Goal: Information Seeking & Learning: Learn about a topic

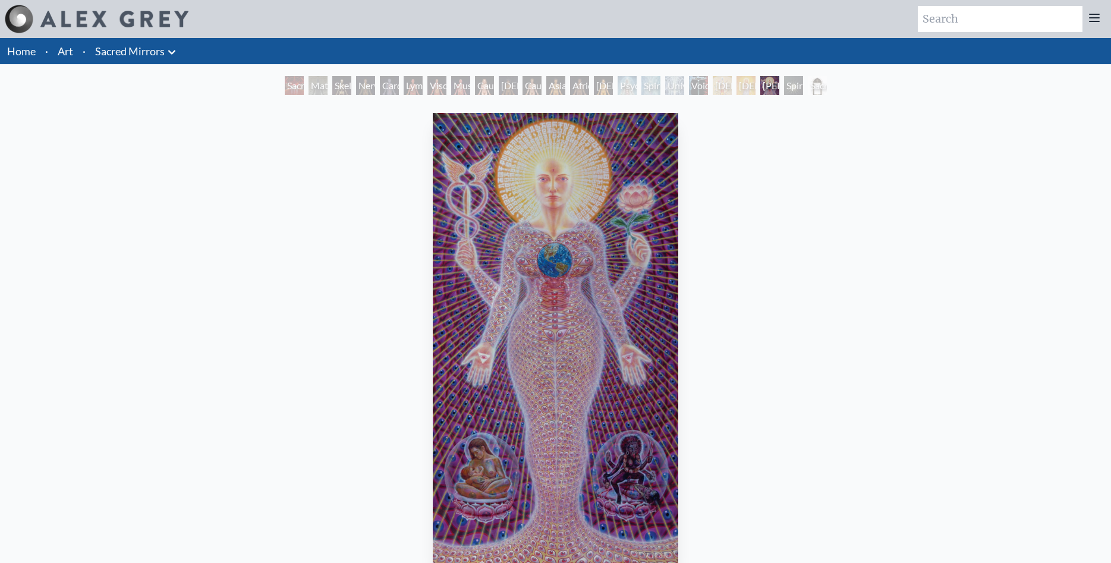
click at [544, 207] on img "21 / 23" at bounding box center [555, 338] width 245 height 451
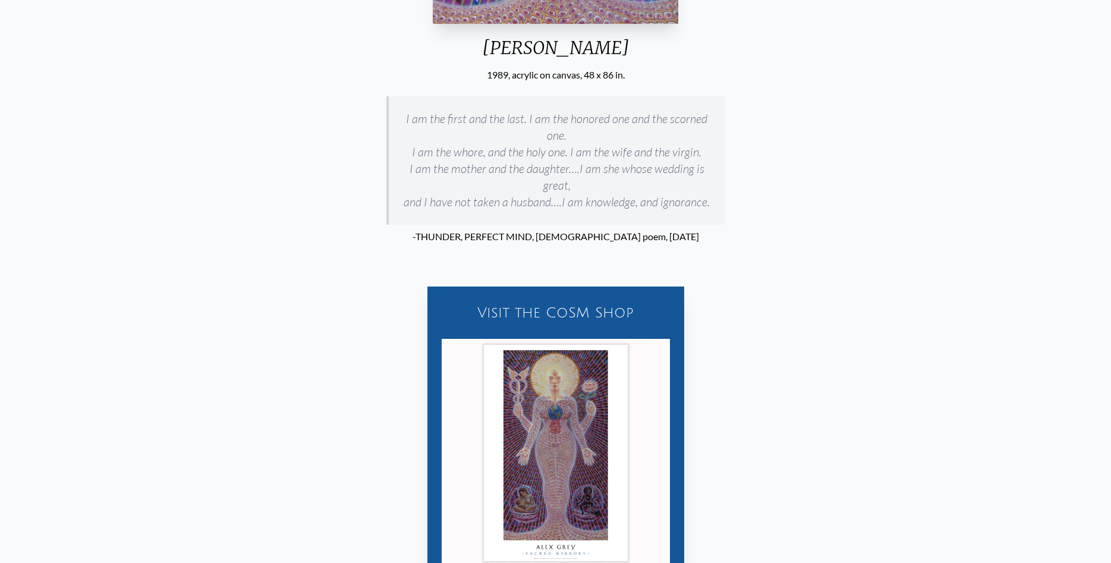
scroll to position [541, 0]
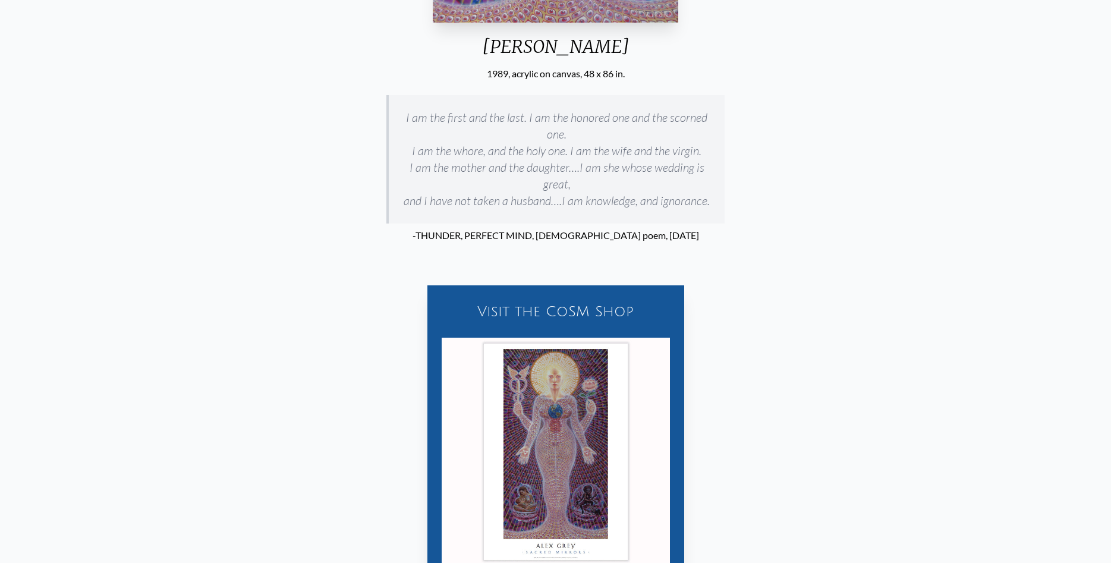
click at [594, 223] on p "-THUNDER, PERFECT MIND, [DEMOGRAPHIC_DATA] poem, [DATE]" at bounding box center [555, 235] width 338 height 24
click at [651, 223] on p "-THUNDER, PERFECT MIND, [DEMOGRAPHIC_DATA] poem, [DATE]" at bounding box center [555, 235] width 338 height 24
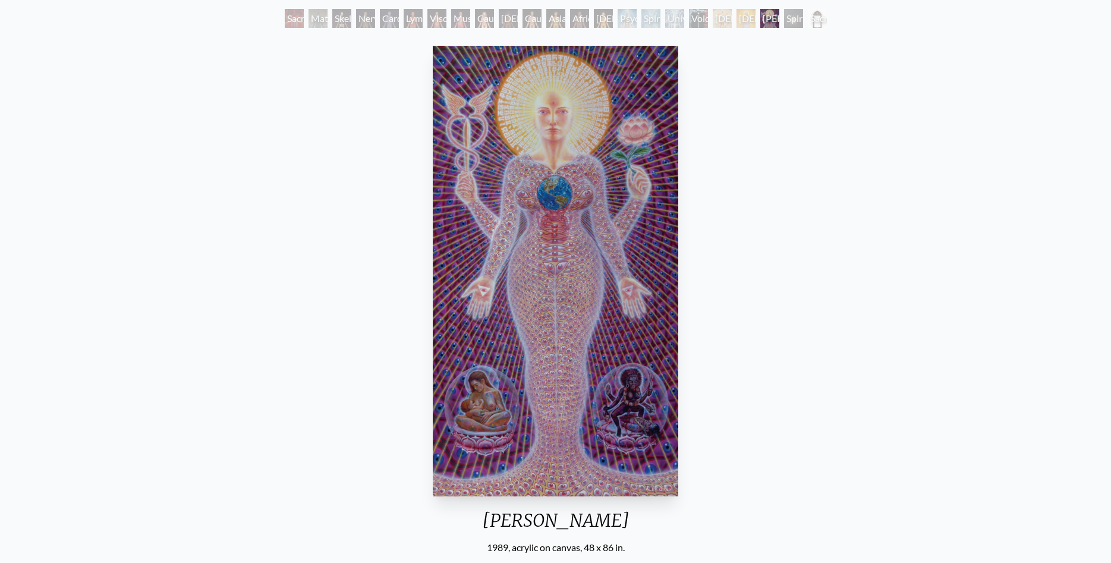
scroll to position [67, 0]
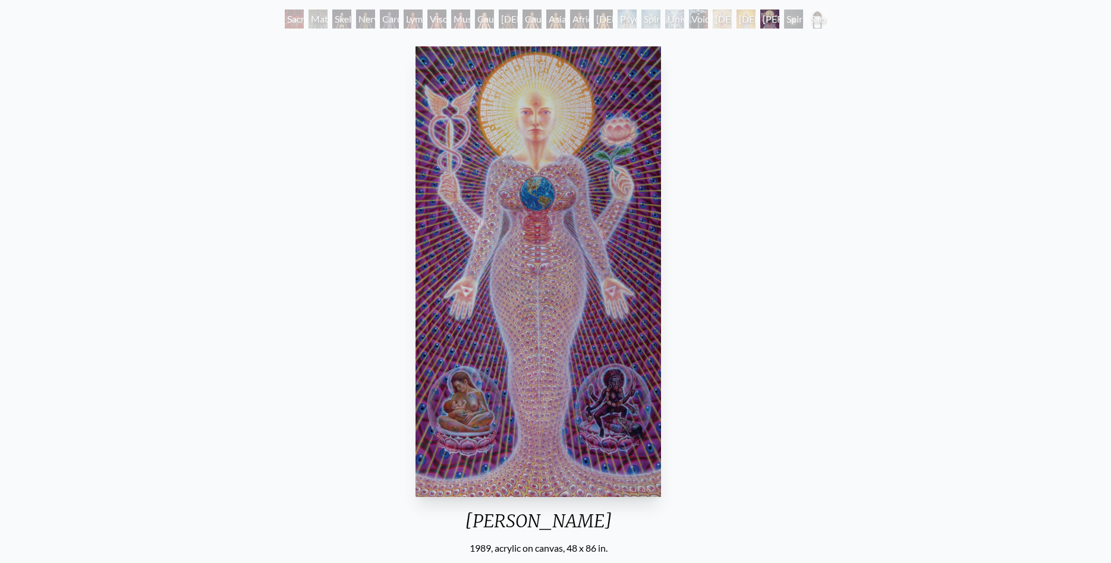
click at [550, 201] on img "21 / 23" at bounding box center [537, 271] width 245 height 451
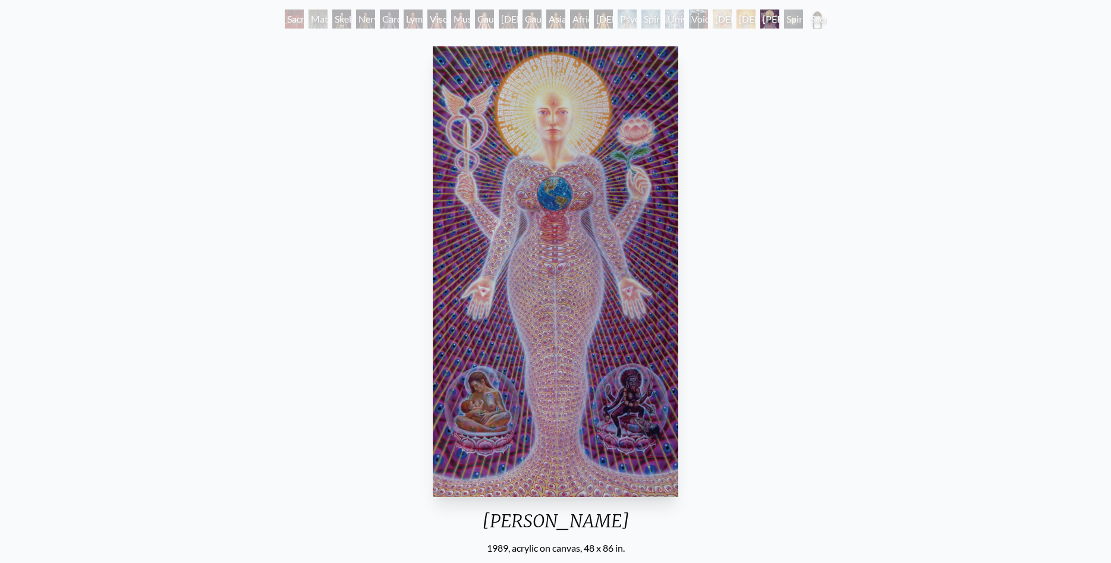
click at [549, 196] on img "21 / 23" at bounding box center [555, 271] width 245 height 451
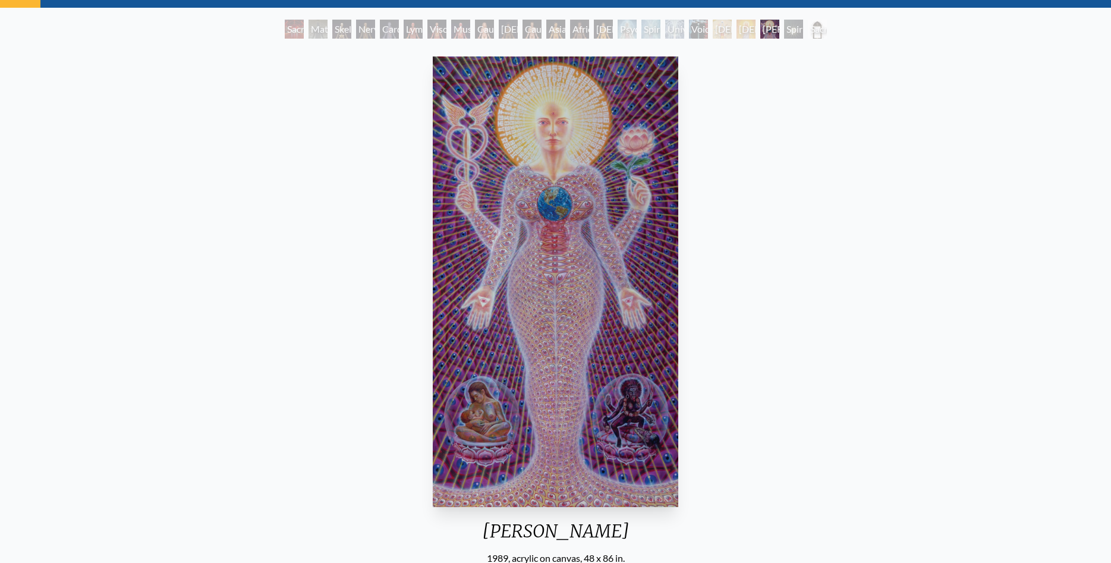
scroll to position [0, 0]
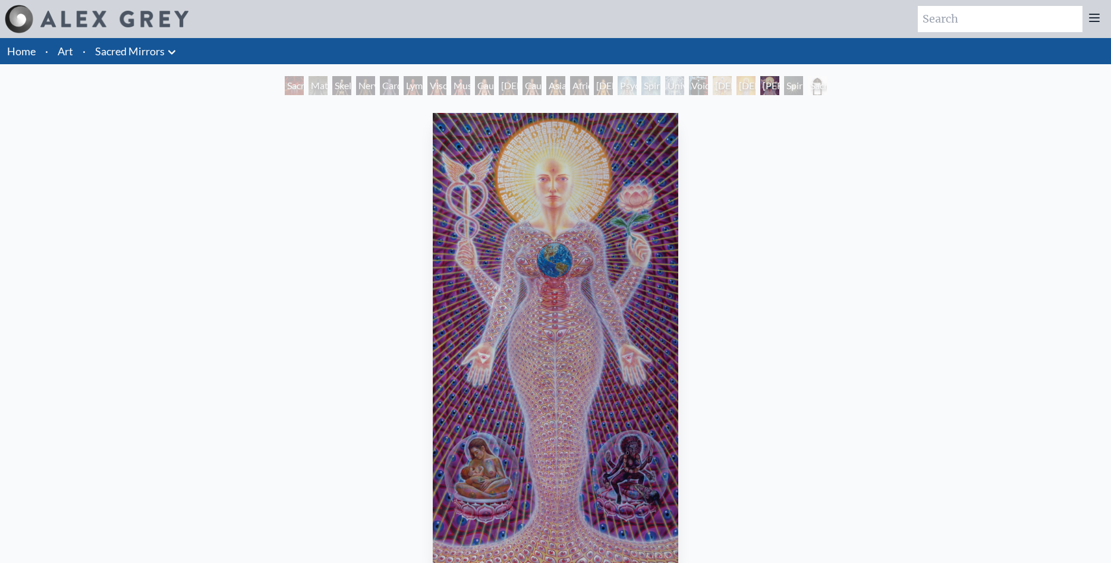
click at [486, 80] on div "Caucasian Woman" at bounding box center [484, 85] width 19 height 19
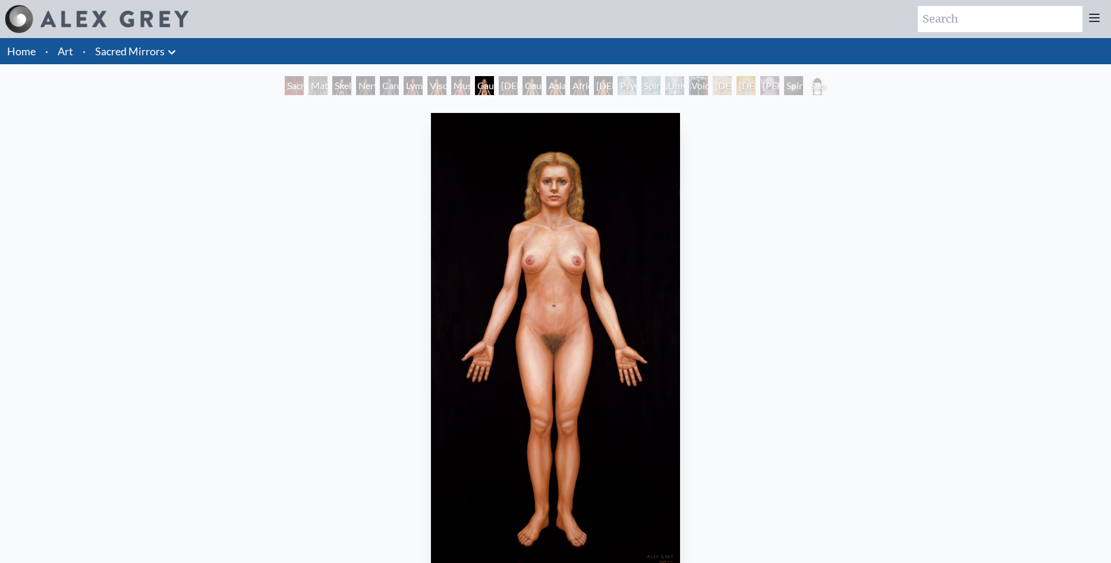
click at [76, 20] on img at bounding box center [114, 19] width 148 height 17
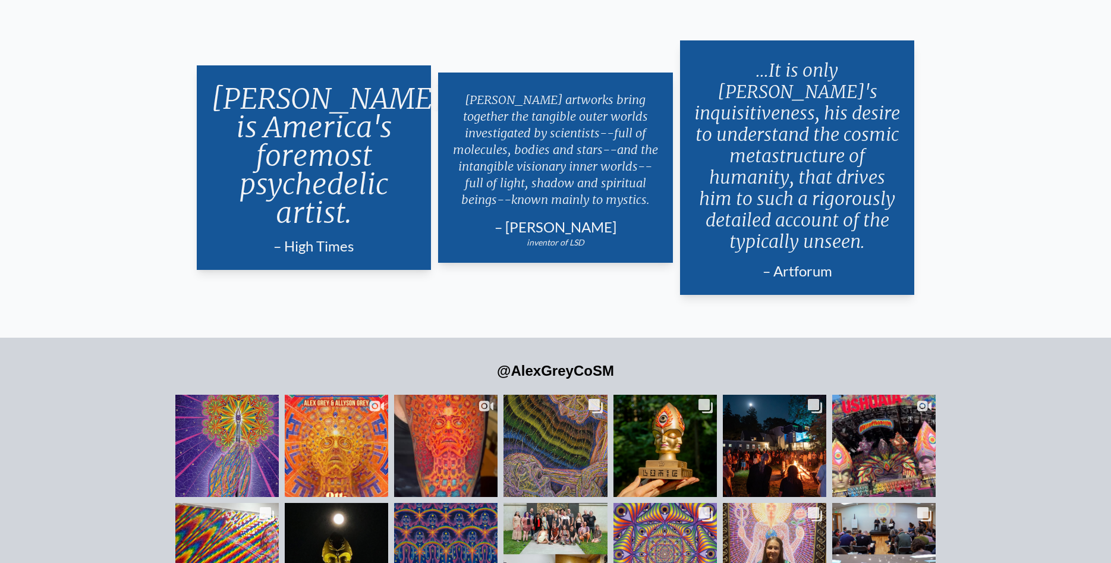
scroll to position [2937, 0]
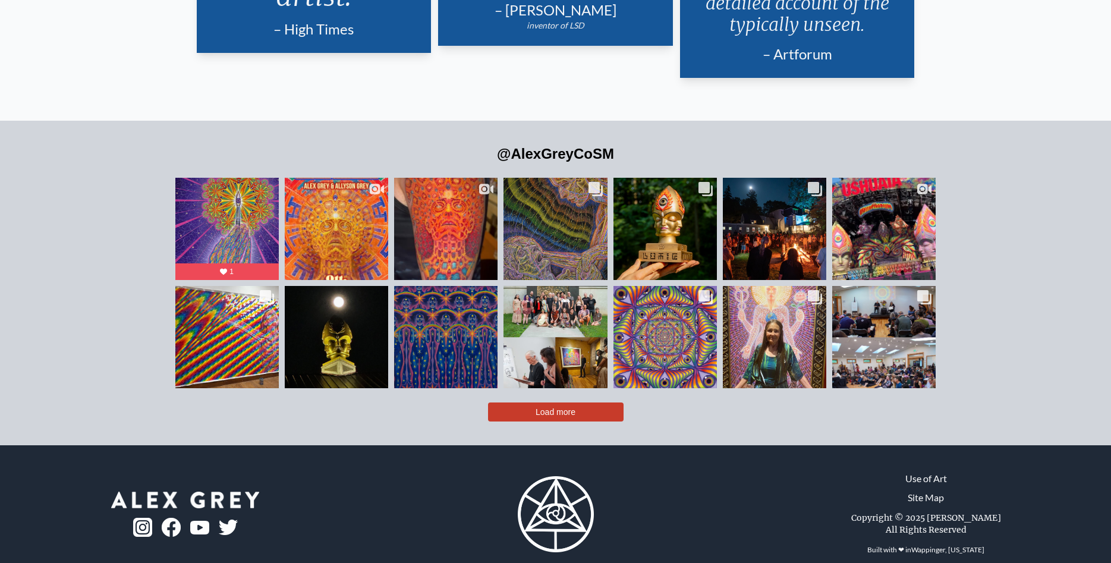
click at [530, 402] on button "Load more" at bounding box center [556, 411] width 136 height 19
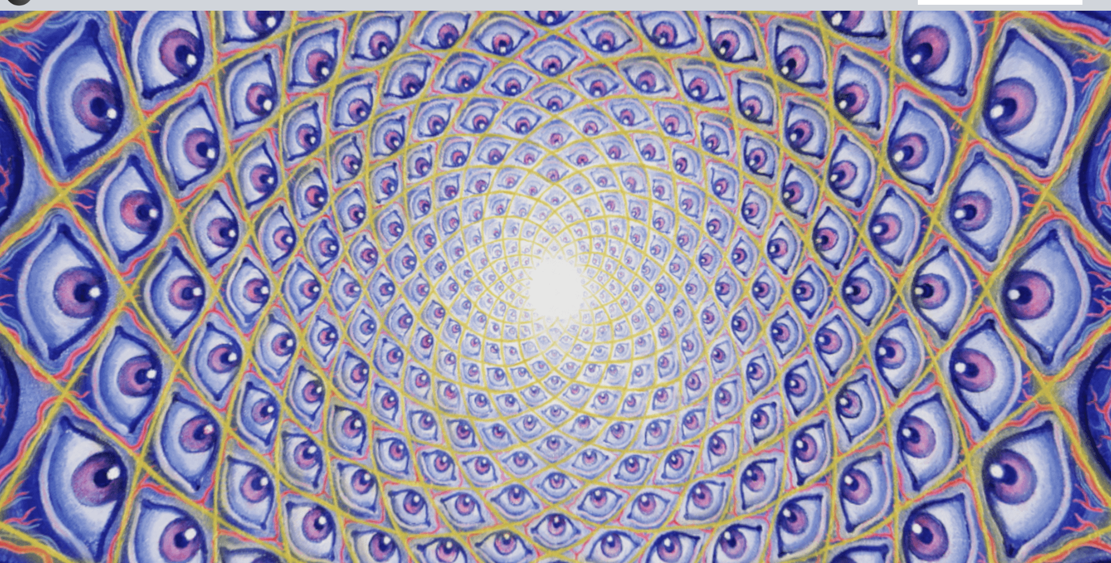
scroll to position [0, 0]
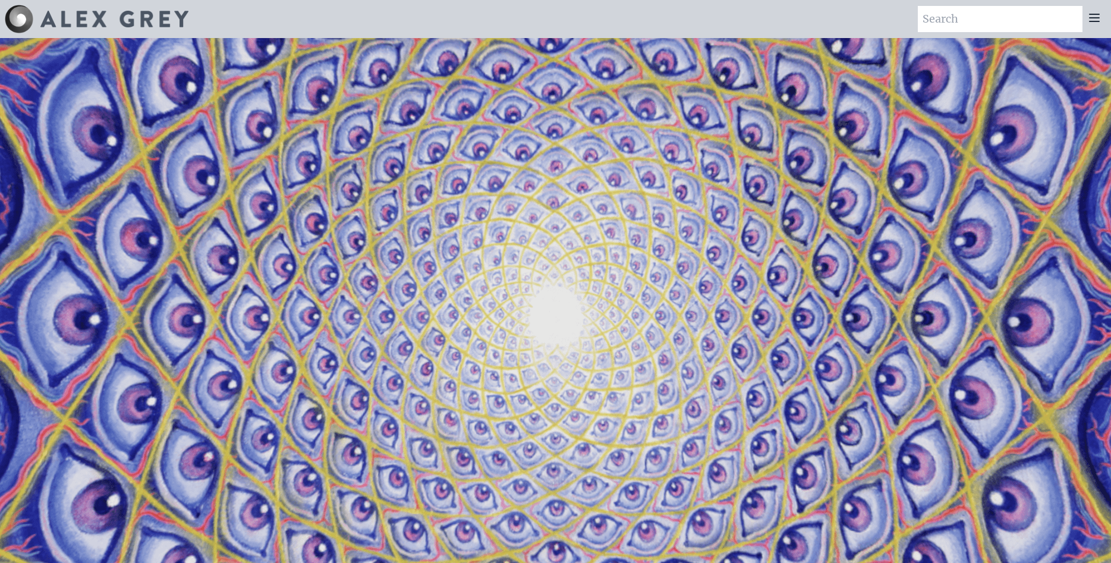
click at [1091, 16] on icon at bounding box center [1094, 18] width 14 height 14
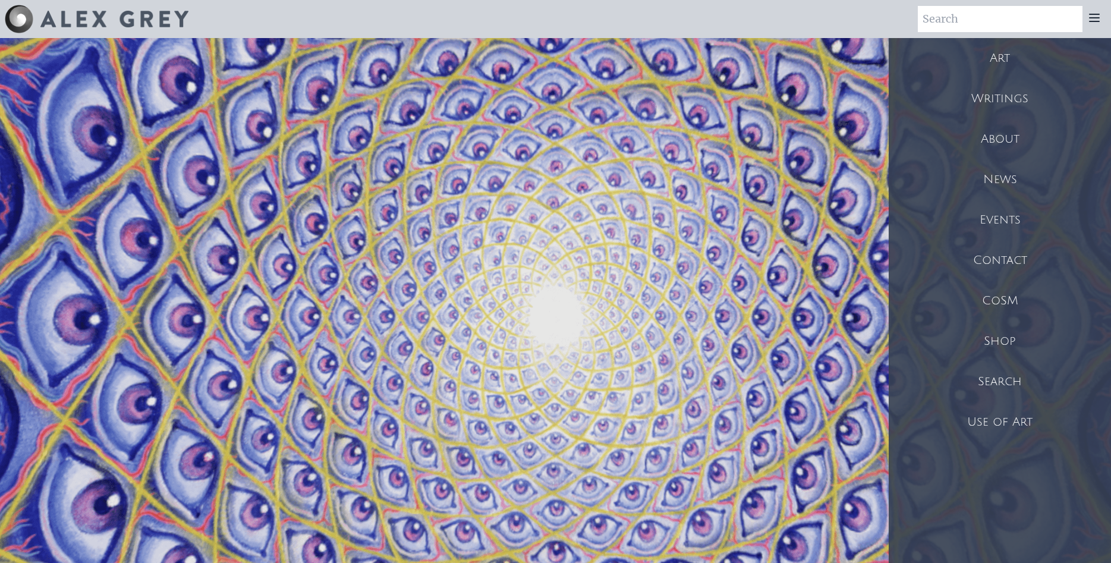
click at [1012, 58] on div "Art" at bounding box center [1000, 58] width 222 height 40
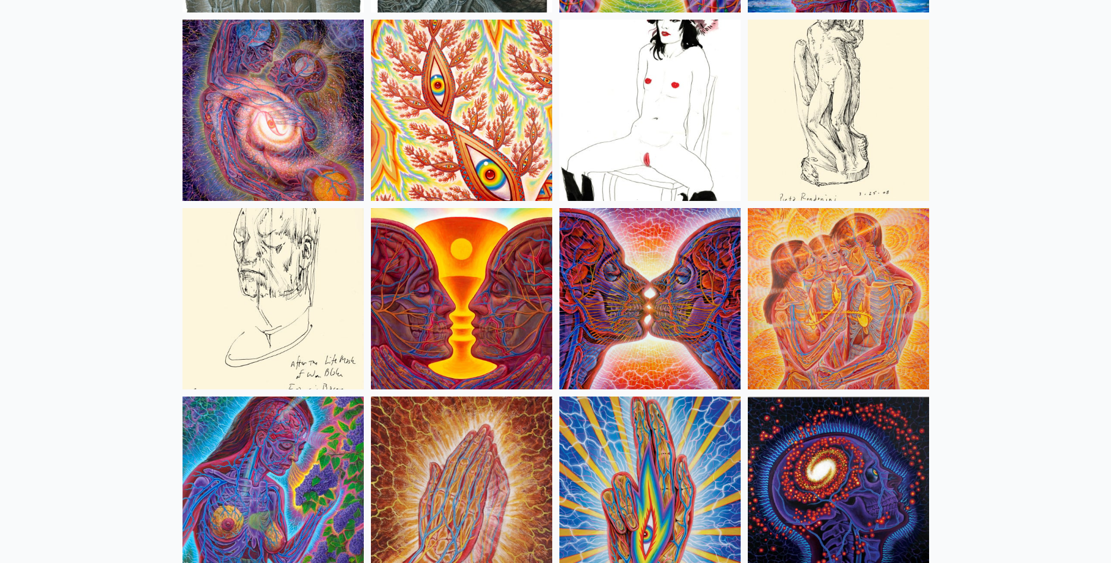
scroll to position [4232, 0]
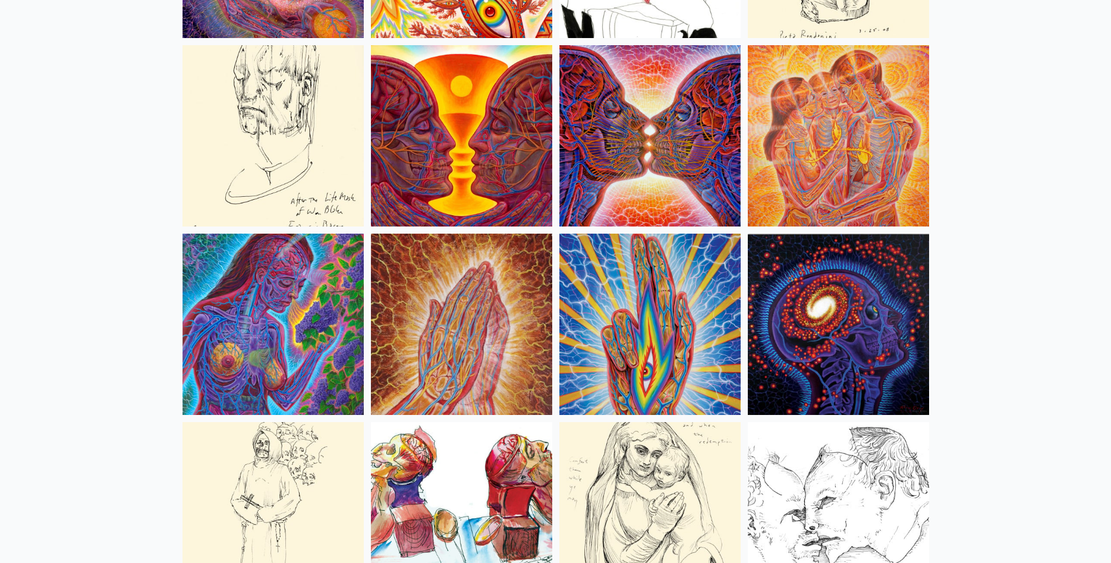
click at [622, 168] on img at bounding box center [649, 135] width 181 height 181
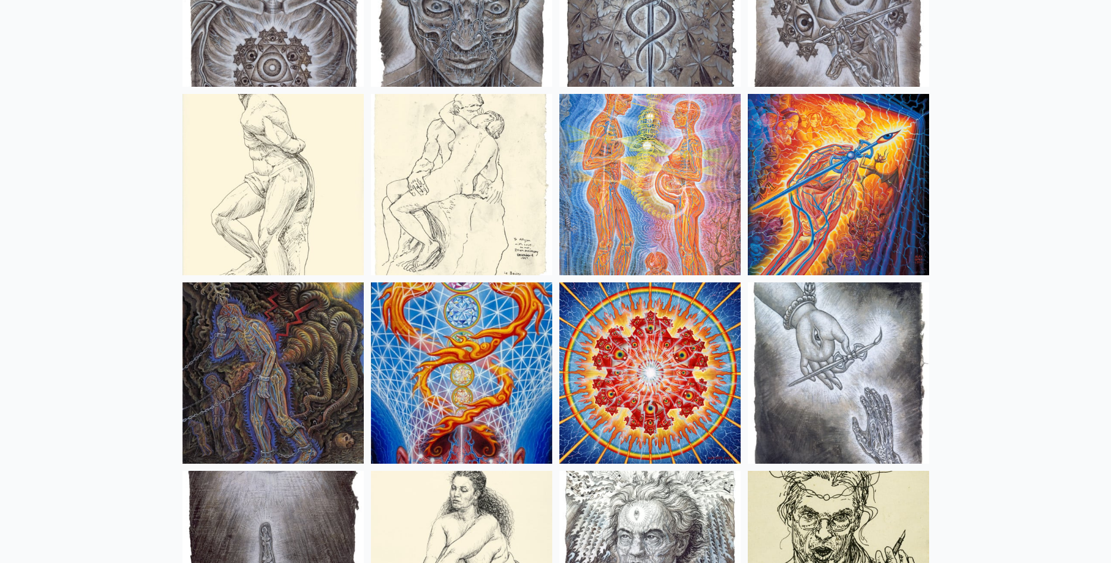
scroll to position [9083, 0]
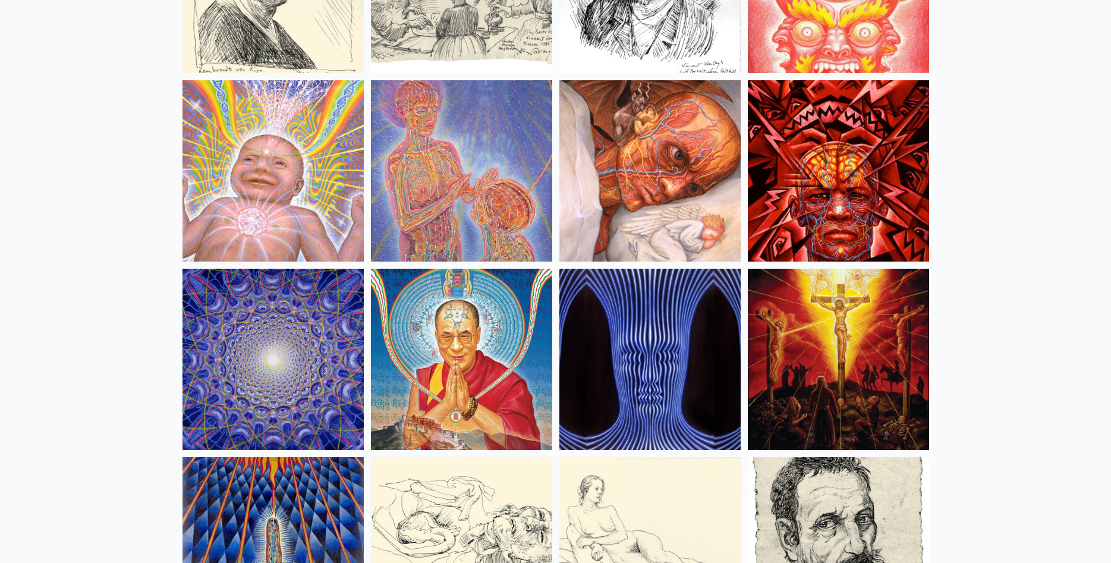
scroll to position [10361, 0]
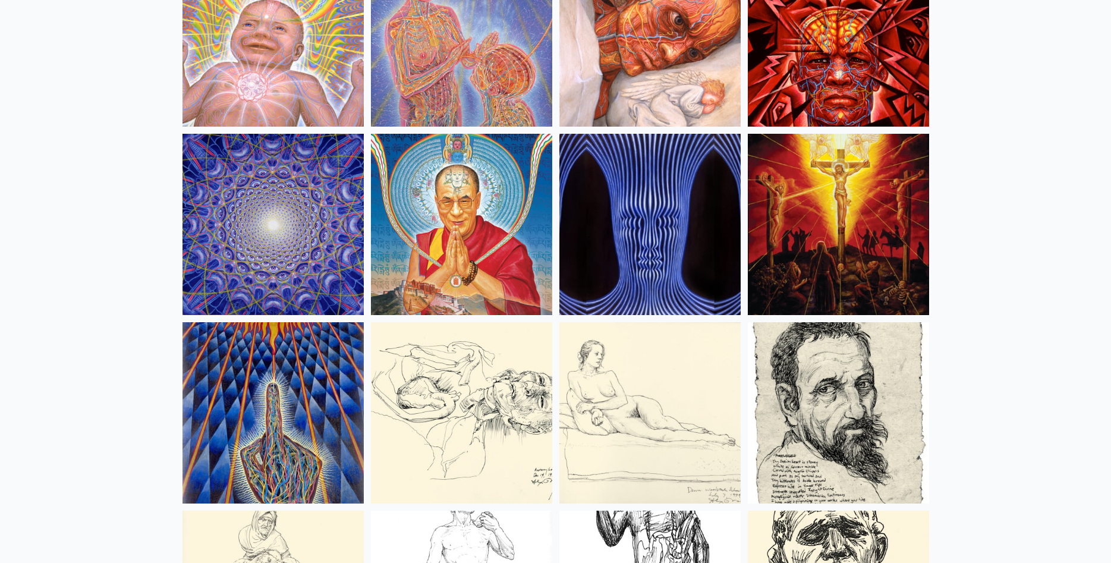
click at [855, 241] on img at bounding box center [838, 224] width 181 height 181
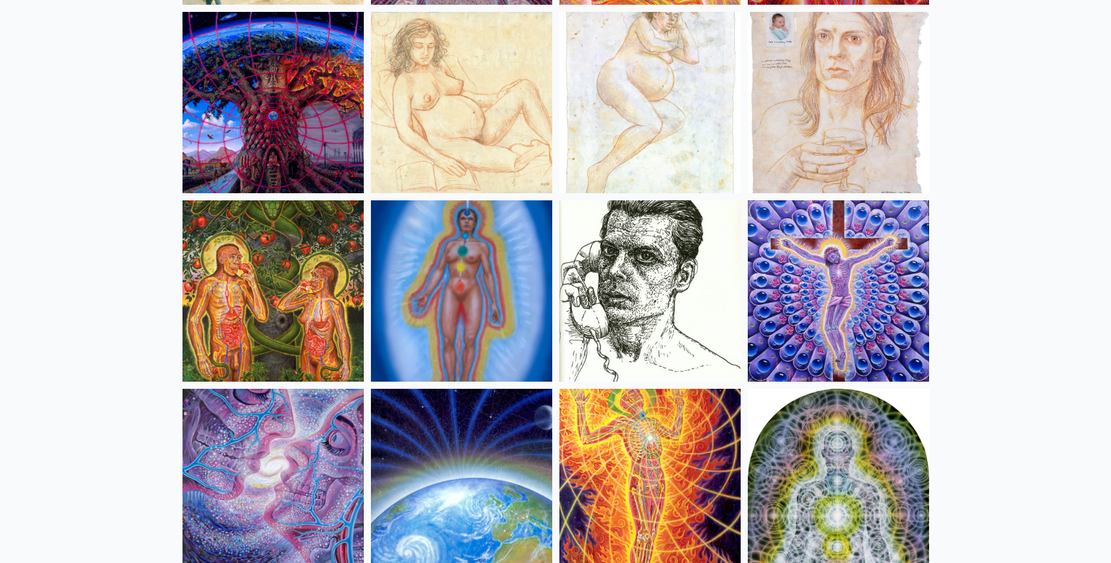
scroll to position [11642, 0]
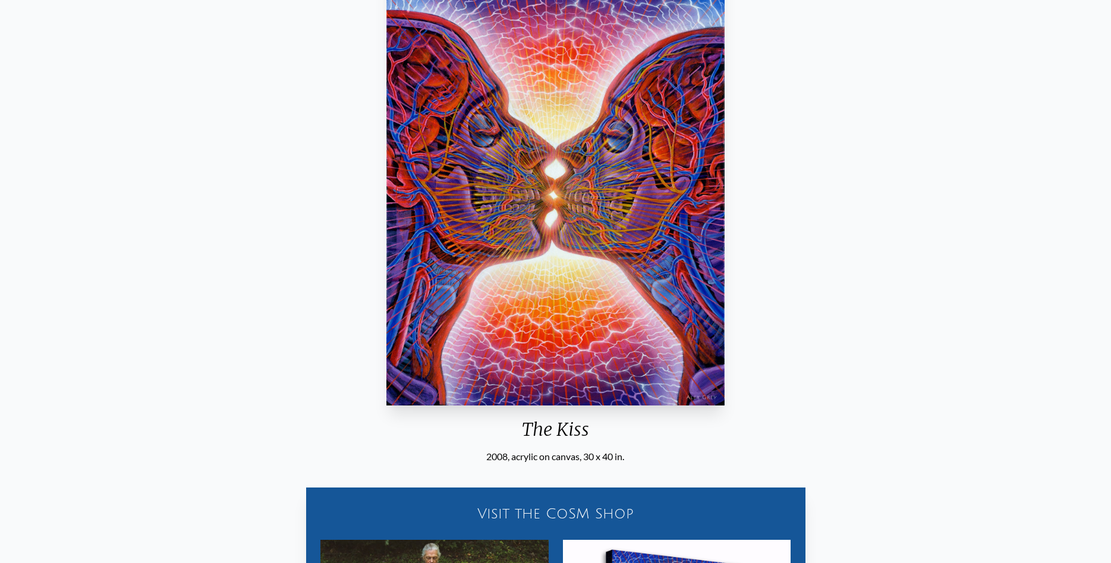
scroll to position [159, 0]
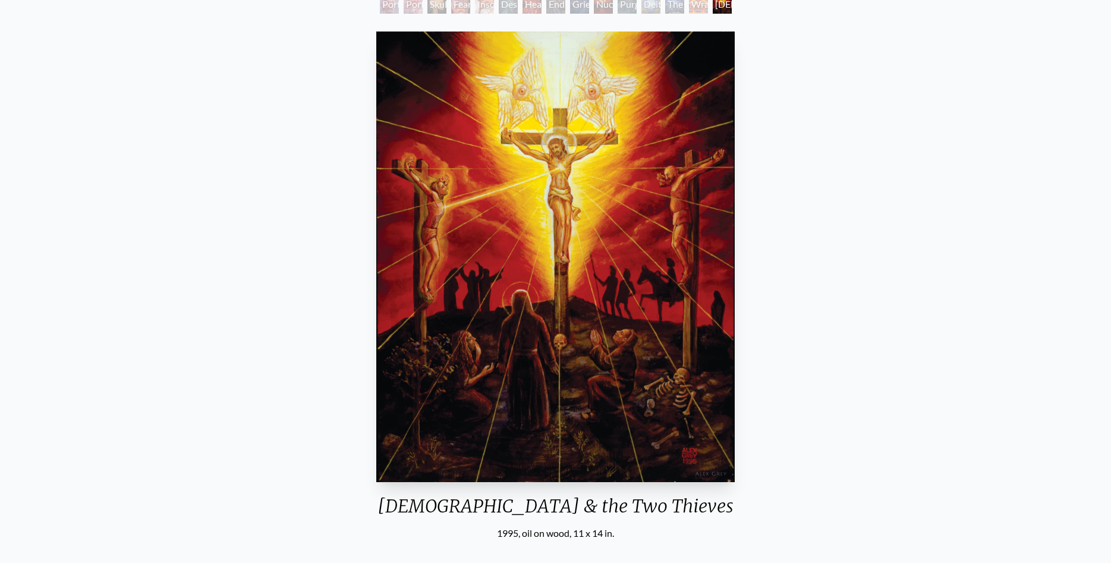
scroll to position [82, 0]
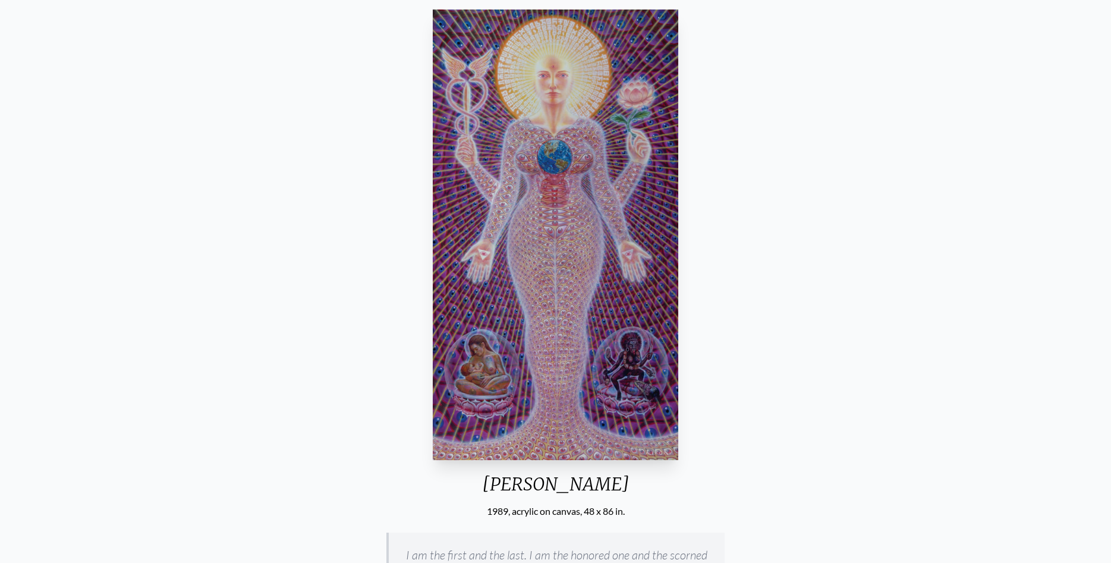
scroll to position [104, 0]
click at [647, 415] on img "21 / 23" at bounding box center [555, 234] width 245 height 451
